Goal: Find specific page/section: Find specific page/section

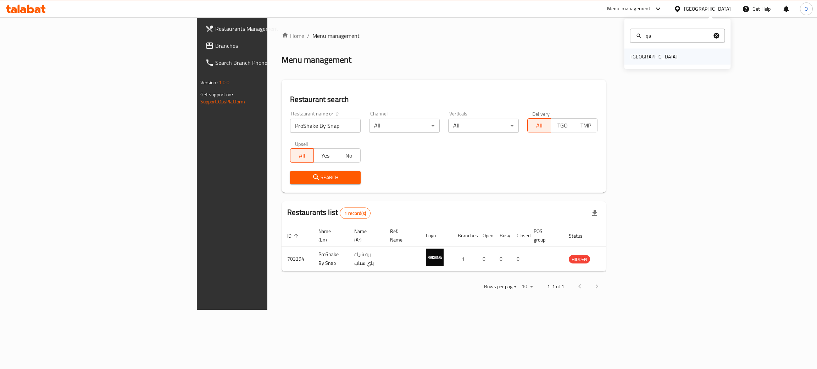
type input "qa"
click at [654, 53] on div "[GEOGRAPHIC_DATA]" at bounding box center [677, 57] width 106 height 16
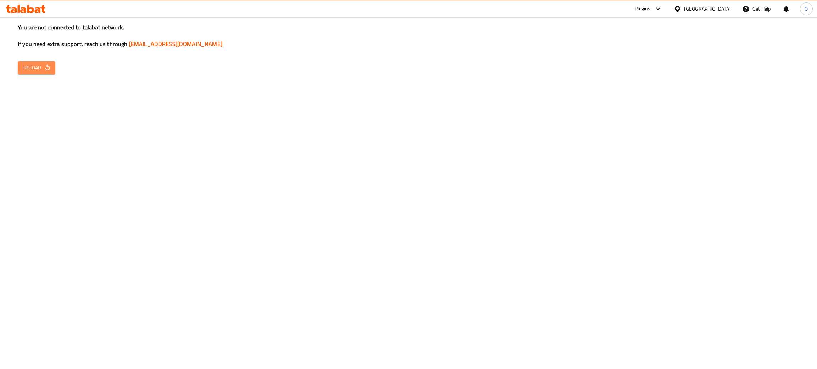
click at [28, 70] on span "Reload" at bounding box center [36, 67] width 26 height 9
click at [44, 66] on icon "button" at bounding box center [47, 67] width 7 height 7
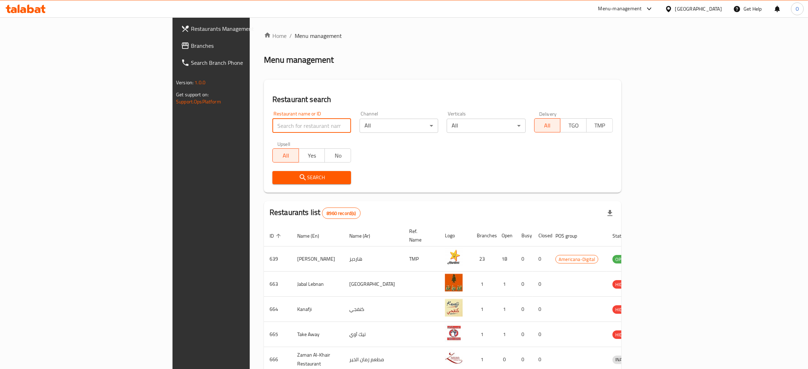
click at [273, 129] on input "search" at bounding box center [312, 126] width 79 height 14
paste input "MDAWARAH CAFETERIA,"
click button "Search" at bounding box center [312, 177] width 79 height 13
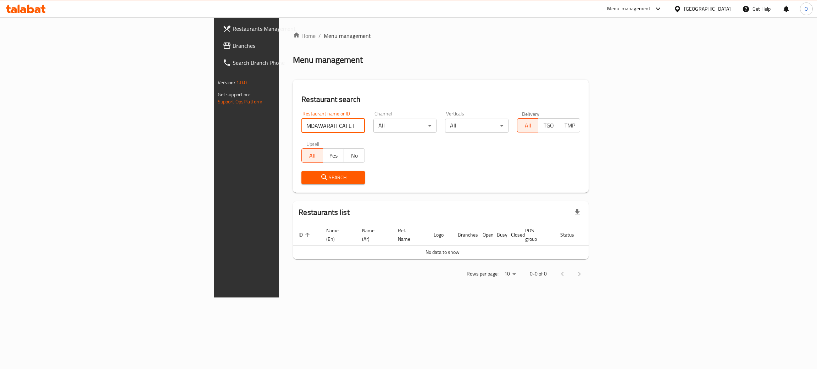
click at [301, 126] on input "MDAWARAH CAFETERIA" at bounding box center [332, 126] width 63 height 14
type input "MDAWARAH"
click button "Search" at bounding box center [332, 177] width 63 height 13
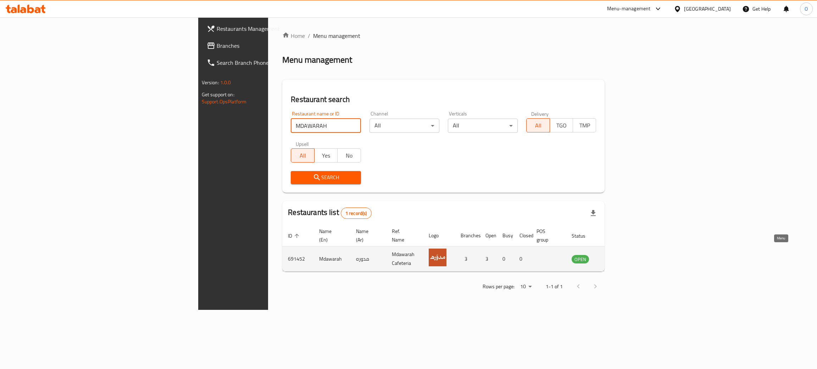
click at [622, 255] on link "enhanced table" at bounding box center [615, 259] width 13 height 9
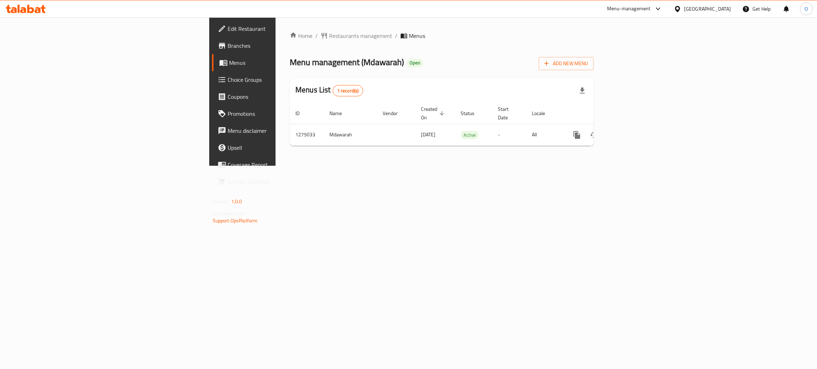
click at [228, 46] on span "Branches" at bounding box center [284, 45] width 112 height 9
click at [329, 38] on span "Restaurants management" at bounding box center [360, 36] width 63 height 9
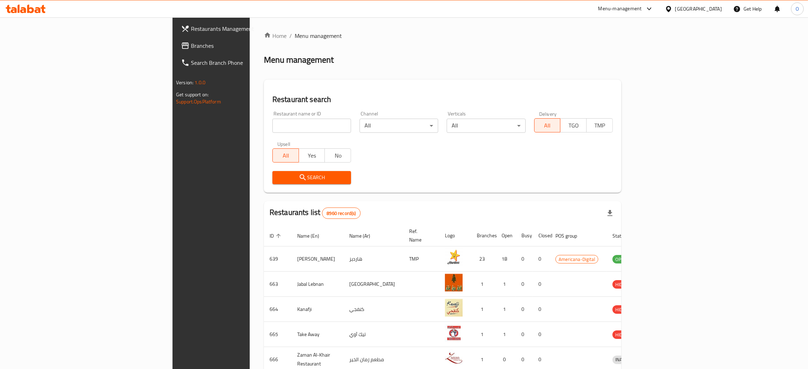
click at [218, 127] on div at bounding box center [404, 184] width 808 height 369
click at [273, 126] on input "search" at bounding box center [312, 126] width 79 height 14
paste input "691452"
type input "691452"
click button "Search" at bounding box center [312, 177] width 79 height 13
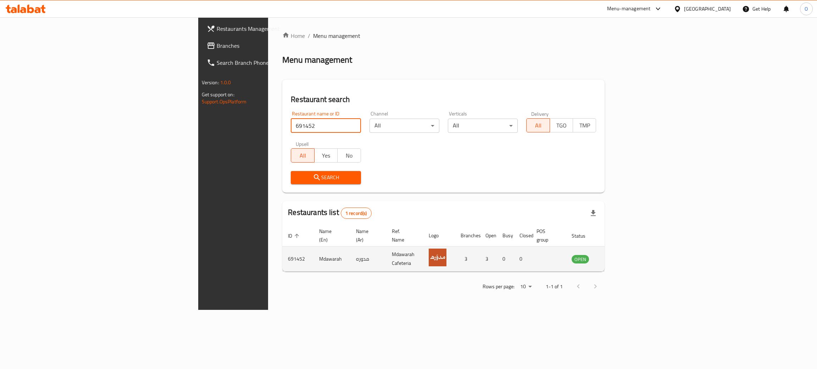
click at [313, 255] on td "Mdawarah" at bounding box center [331, 259] width 37 height 25
copy td "Mdawarah"
click at [350, 254] on td "مدوره" at bounding box center [368, 259] width 36 height 25
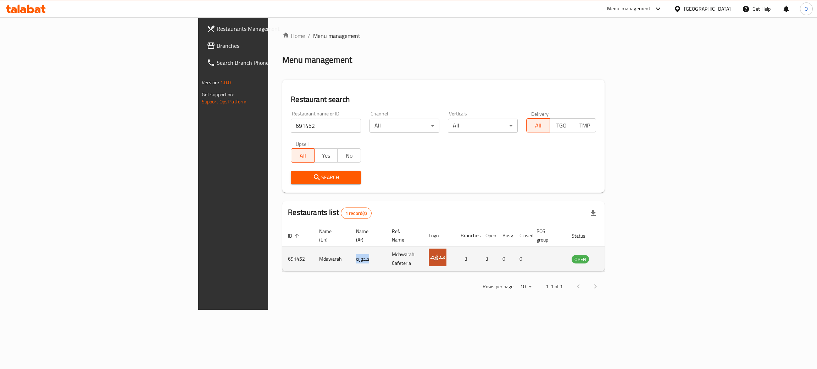
copy td "مدوره"
